Goal: Task Accomplishment & Management: Use online tool/utility

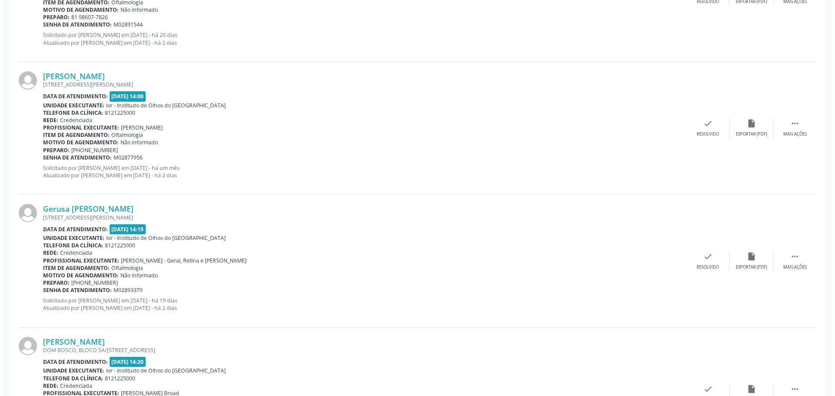
scroll to position [739, 0]
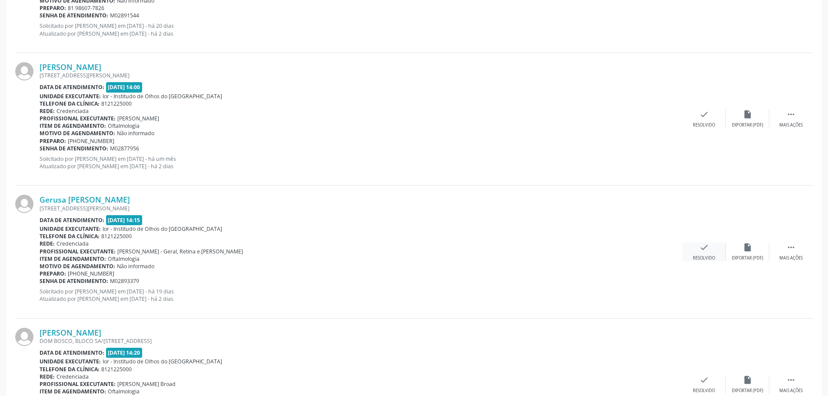
click at [704, 253] on div "check Resolvido" at bounding box center [704, 252] width 43 height 19
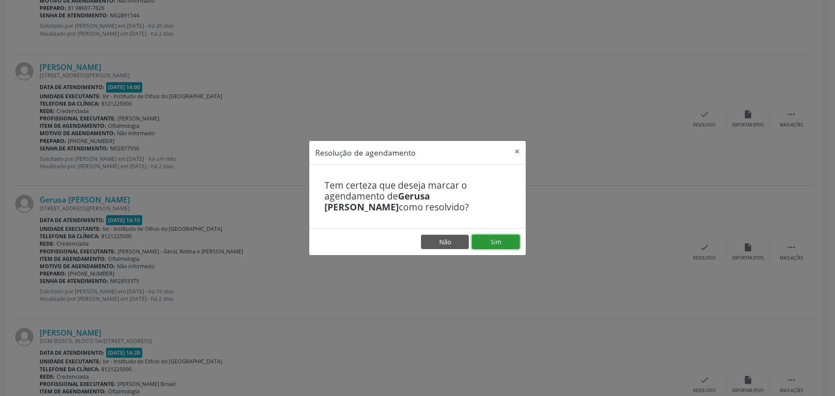
click at [500, 243] on button "Sim" at bounding box center [496, 242] width 48 height 15
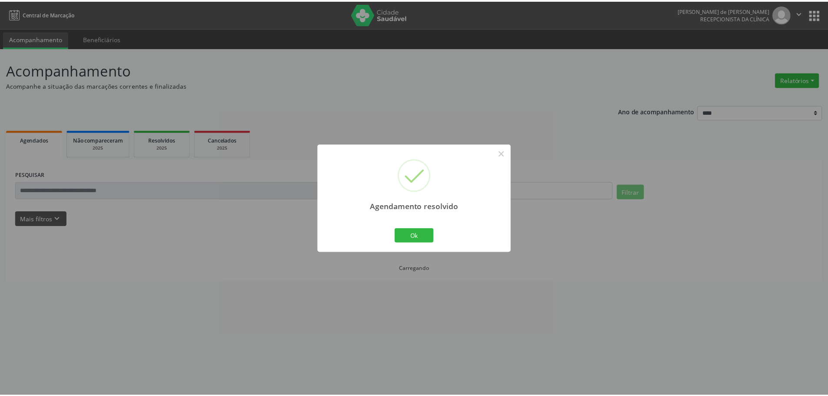
scroll to position [0, 0]
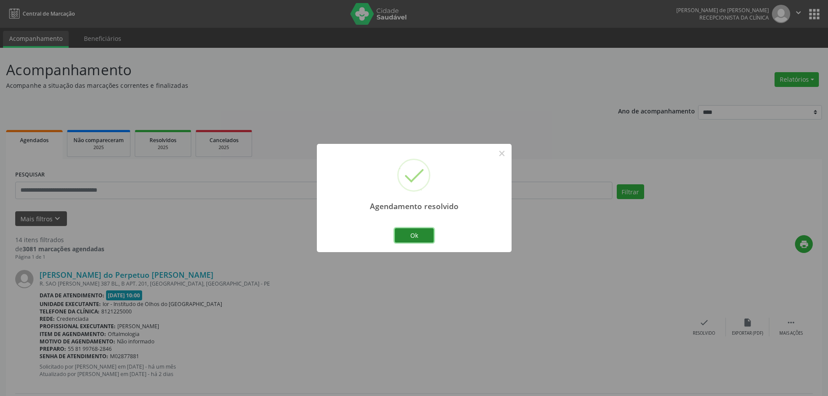
click at [411, 234] on button "Ok" at bounding box center [414, 235] width 39 height 15
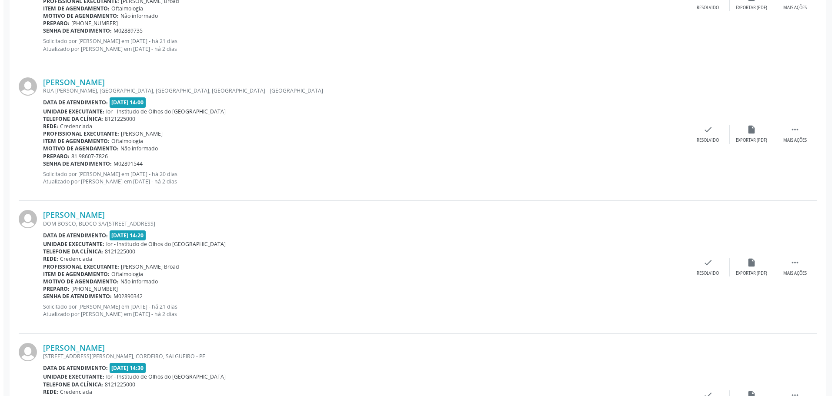
scroll to position [739, 0]
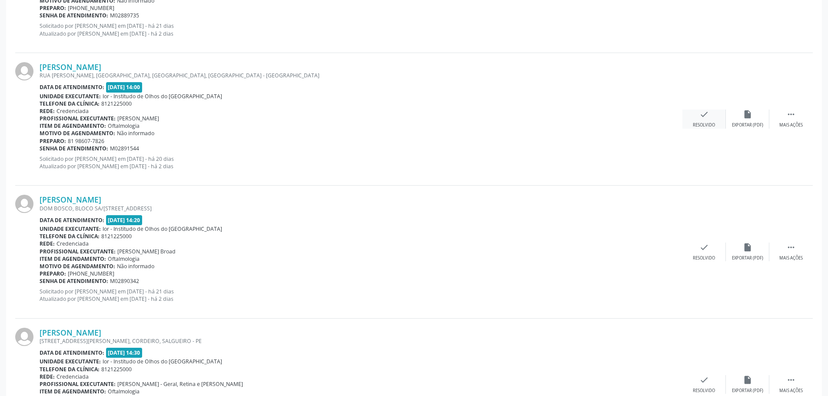
click at [704, 126] on div "Resolvido" at bounding box center [704, 125] width 22 height 6
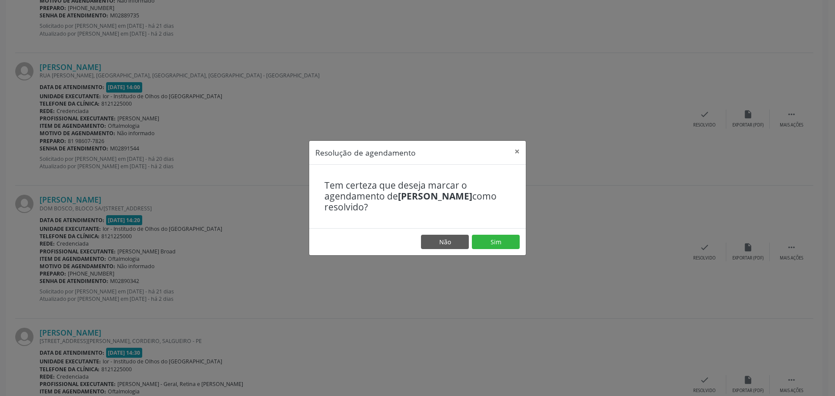
click at [494, 231] on footer "Não Sim" at bounding box center [417, 241] width 217 height 27
click at [491, 237] on button "Sim" at bounding box center [496, 242] width 48 height 15
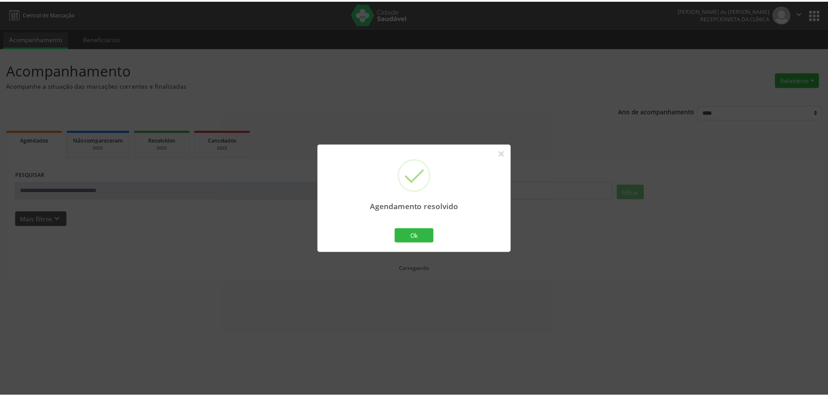
scroll to position [0, 0]
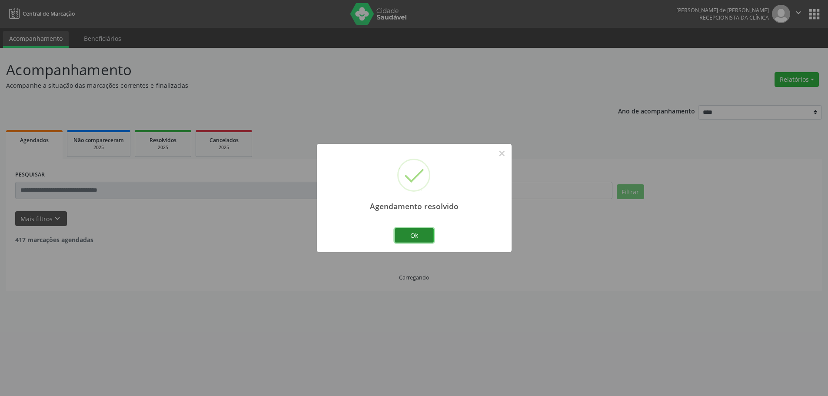
click at [418, 234] on button "Ok" at bounding box center [414, 235] width 39 height 15
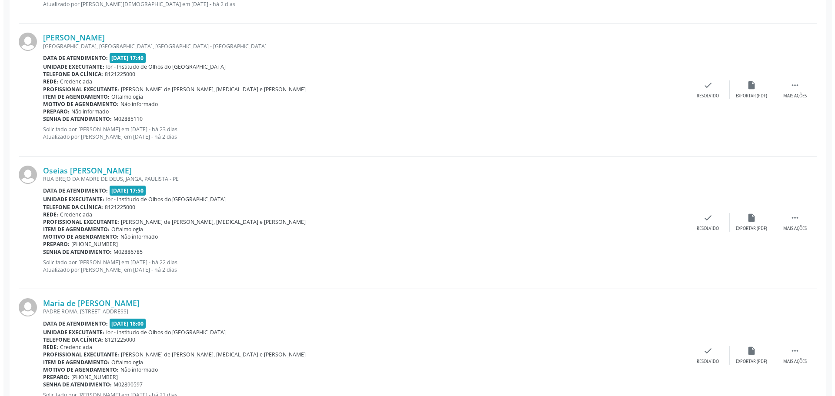
scroll to position [1522, 0]
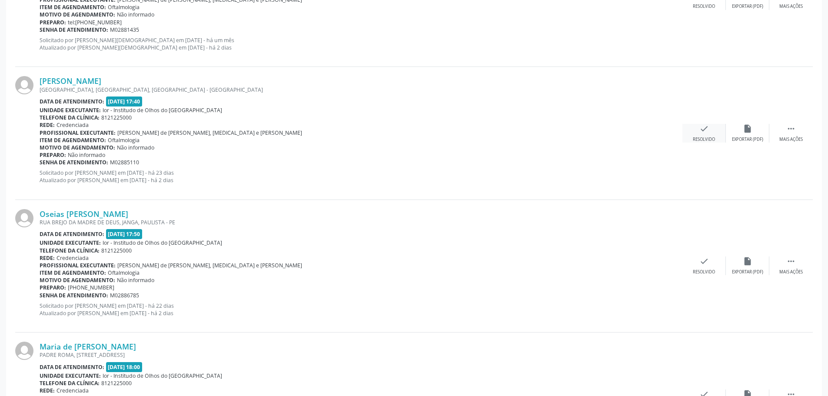
click at [702, 130] on icon "check" at bounding box center [705, 129] width 10 height 10
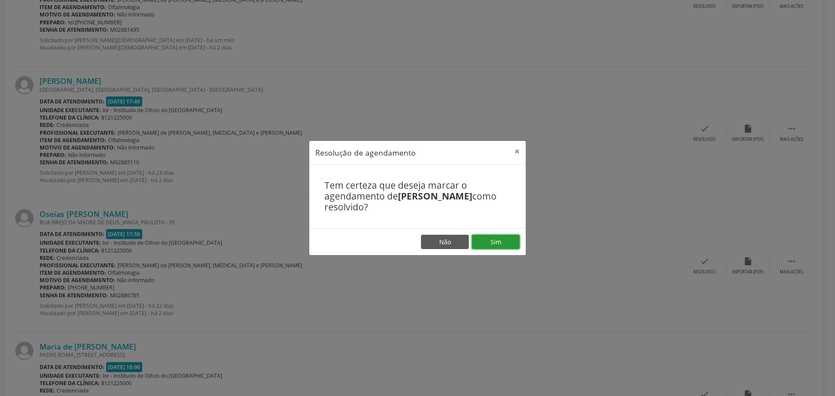
click at [486, 245] on button "Sim" at bounding box center [496, 242] width 48 height 15
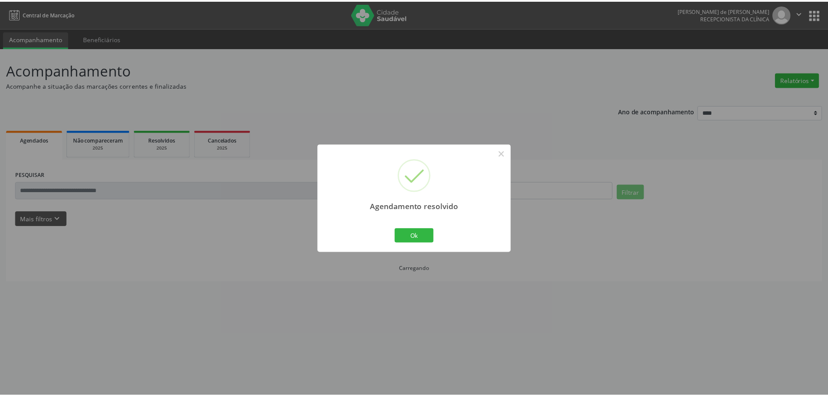
scroll to position [0, 0]
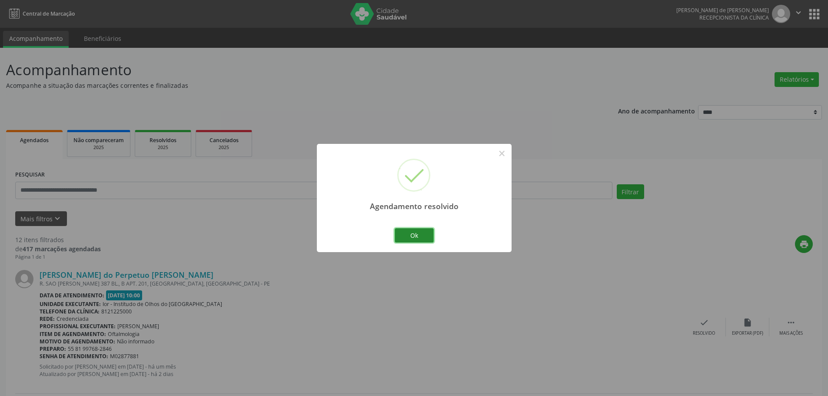
click at [419, 238] on button "Ok" at bounding box center [414, 235] width 39 height 15
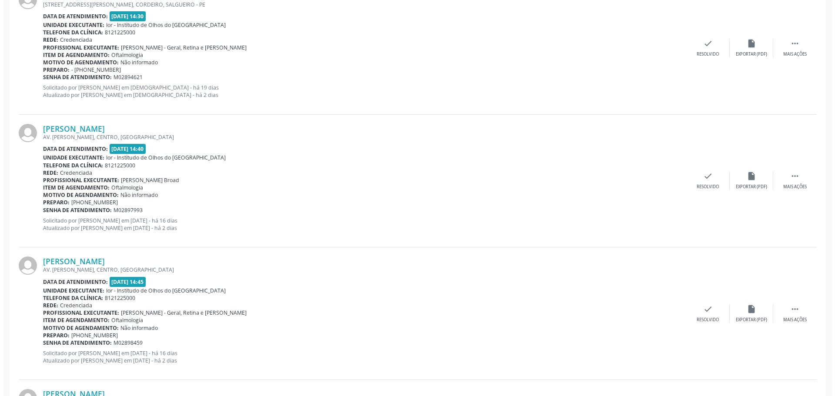
scroll to position [1044, 0]
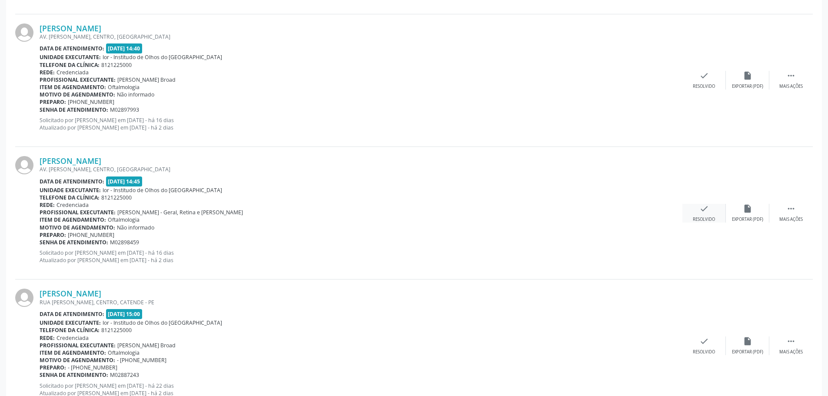
click at [693, 213] on div "check Resolvido" at bounding box center [704, 213] width 43 height 19
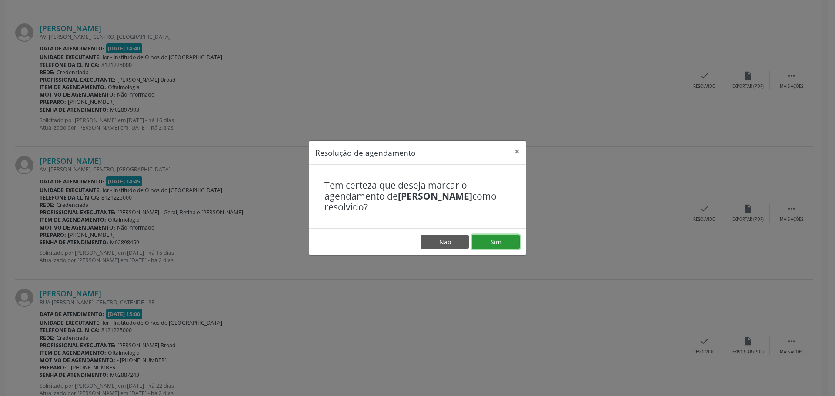
click at [509, 244] on button "Sim" at bounding box center [496, 242] width 48 height 15
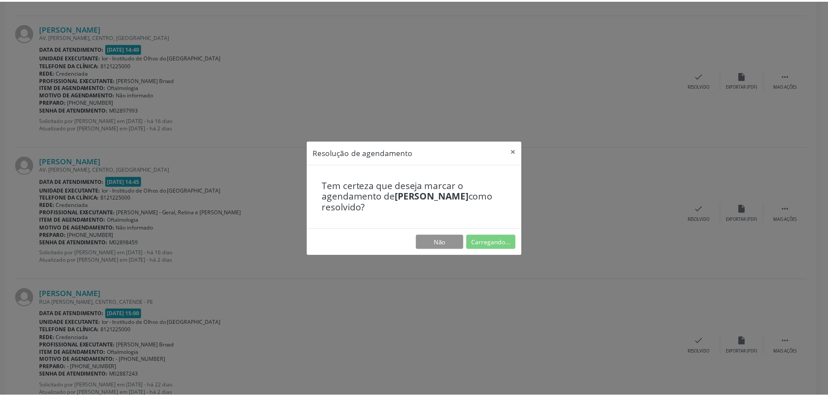
scroll to position [0, 0]
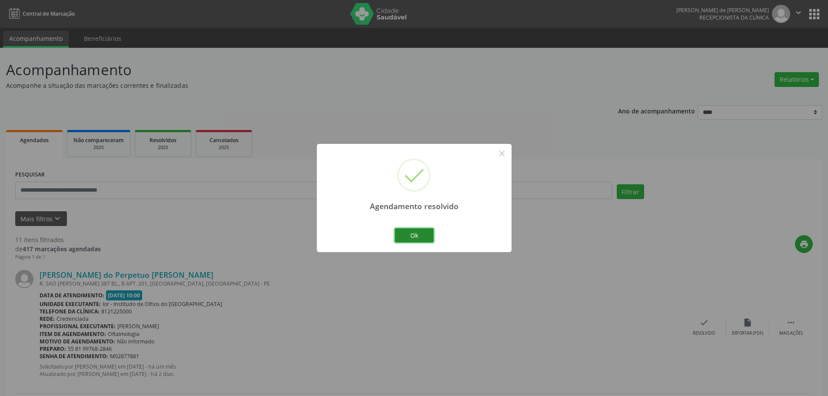
click at [409, 232] on button "Ok" at bounding box center [414, 235] width 39 height 15
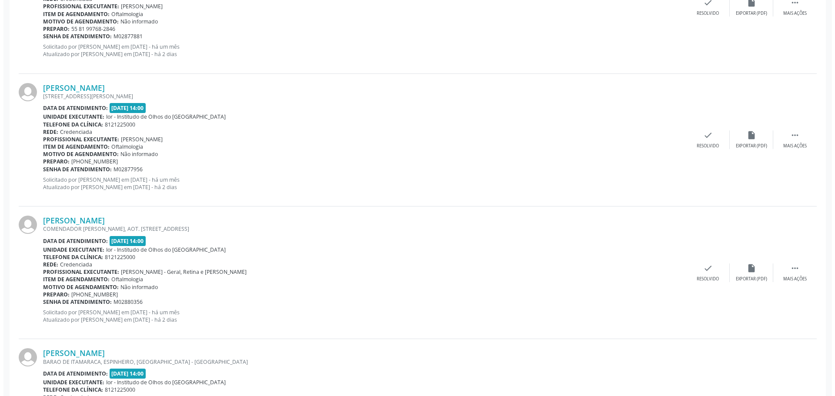
scroll to position [304, 0]
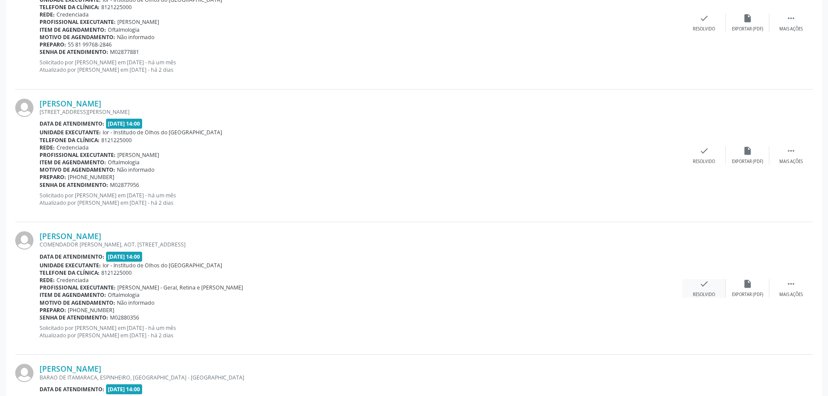
click at [704, 287] on icon "check" at bounding box center [705, 284] width 10 height 10
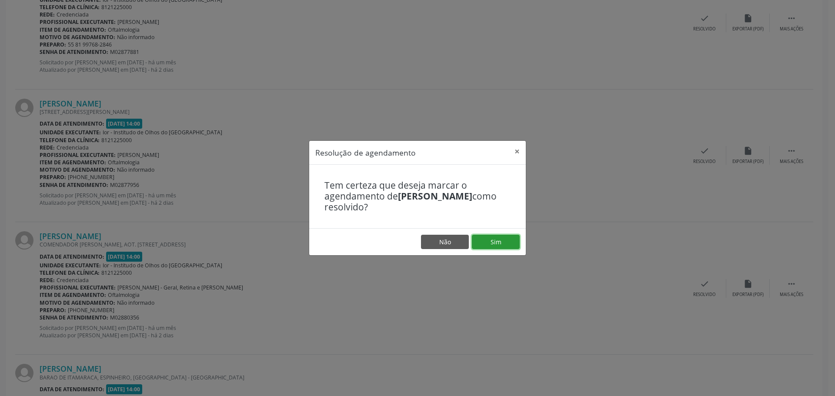
click at [502, 244] on button "Sim" at bounding box center [496, 242] width 48 height 15
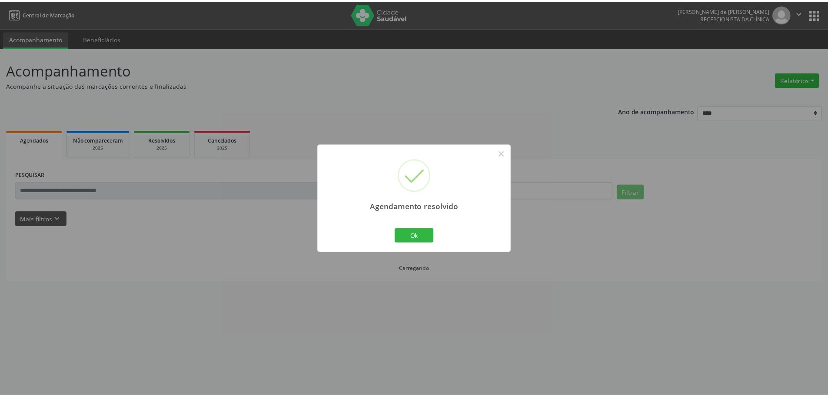
scroll to position [0, 0]
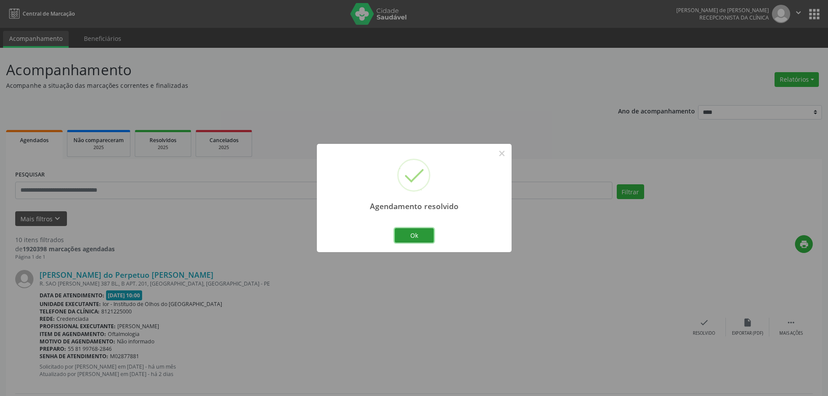
click at [411, 236] on button "Ok" at bounding box center [414, 235] width 39 height 15
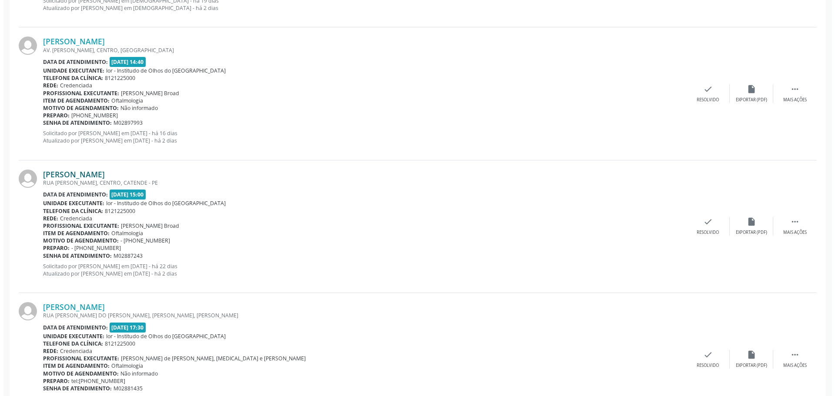
scroll to position [913, 0]
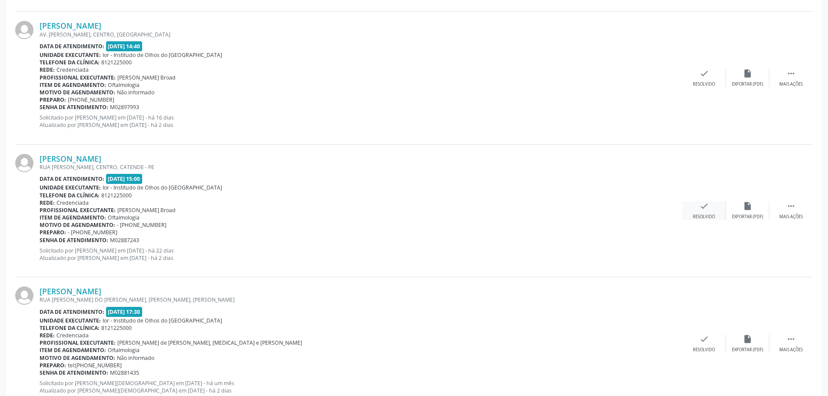
click at [697, 213] on div "check Resolvido" at bounding box center [704, 210] width 43 height 19
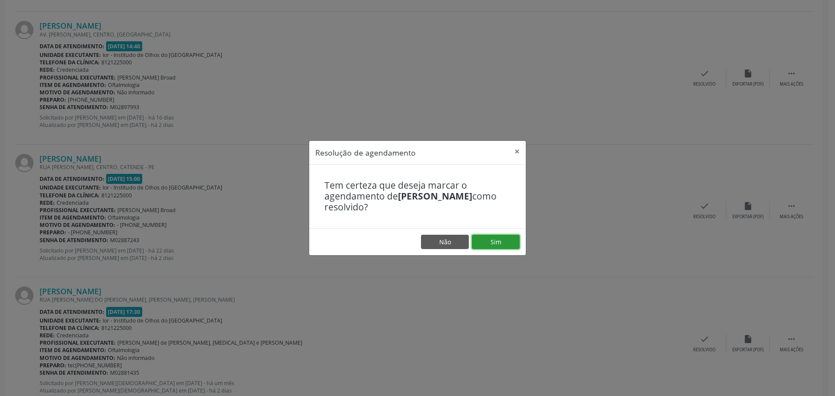
click at [503, 239] on button "Sim" at bounding box center [496, 242] width 48 height 15
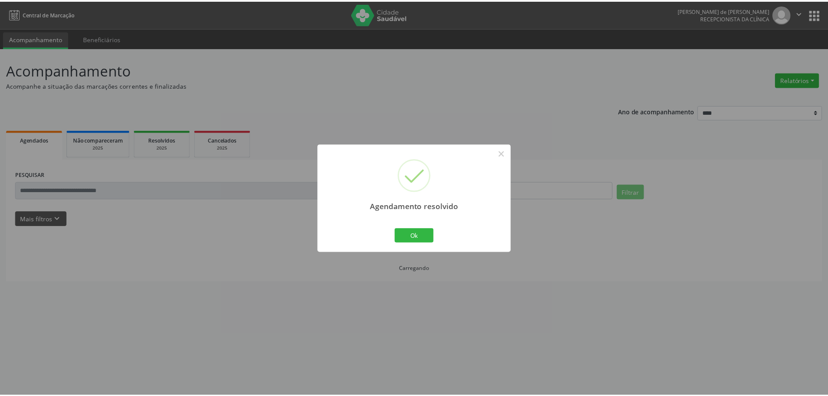
scroll to position [0, 0]
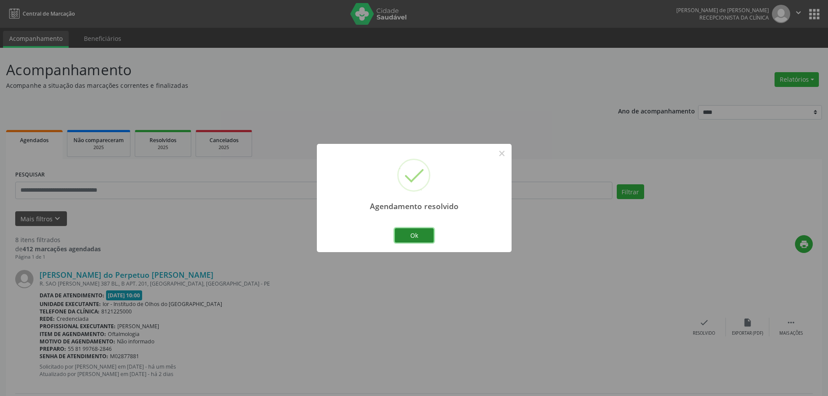
click at [424, 232] on button "Ok" at bounding box center [414, 235] width 39 height 15
